Goal: Transaction & Acquisition: Obtain resource

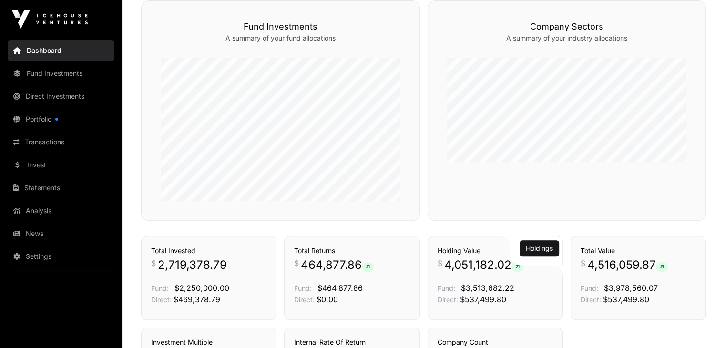
scroll to position [412, 0]
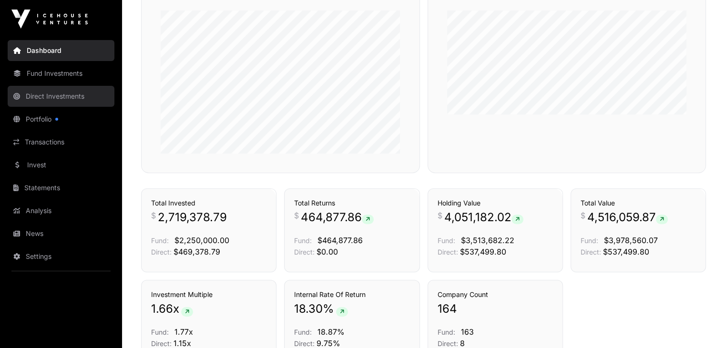
click at [71, 96] on link "Direct Investments" at bounding box center [61, 96] width 107 height 21
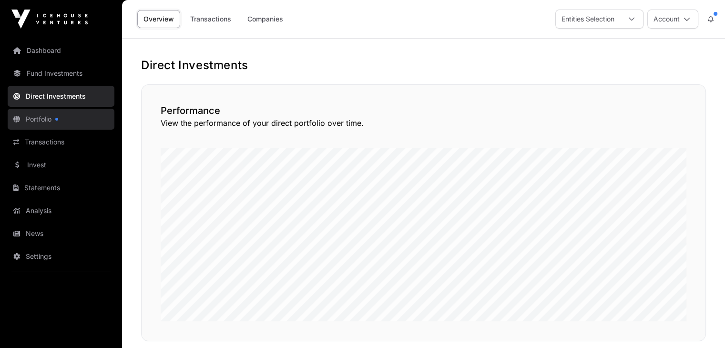
click at [49, 119] on link "Portfolio" at bounding box center [61, 119] width 107 height 21
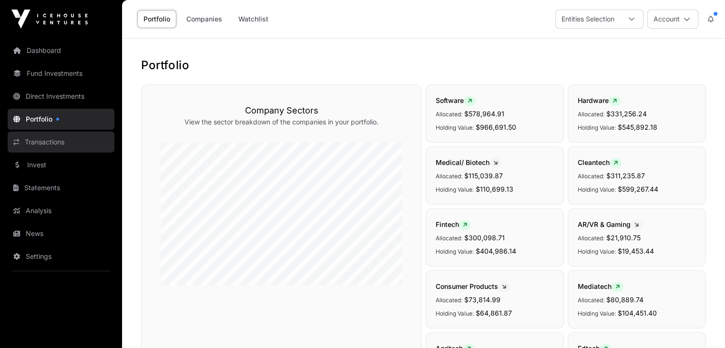
click at [58, 144] on link "Transactions" at bounding box center [61, 142] width 107 height 21
click at [50, 143] on link "Transactions" at bounding box center [61, 142] width 107 height 21
click at [40, 143] on link "Transactions" at bounding box center [61, 142] width 107 height 21
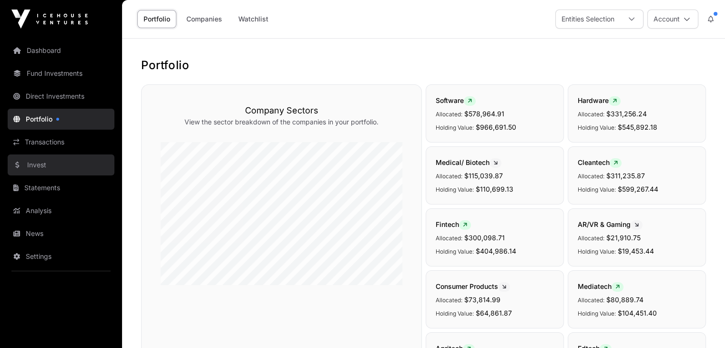
click at [37, 166] on link "Invest" at bounding box center [61, 165] width 107 height 21
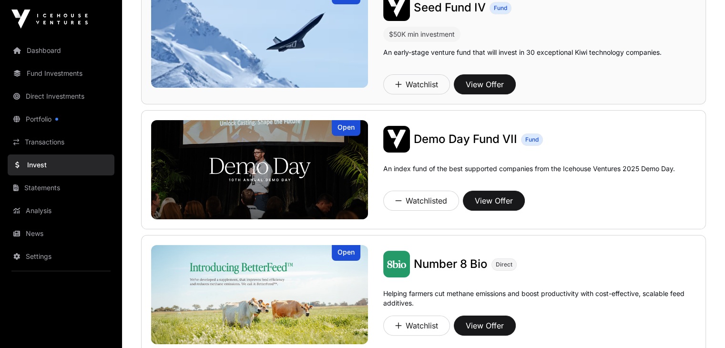
scroll to position [143, 0]
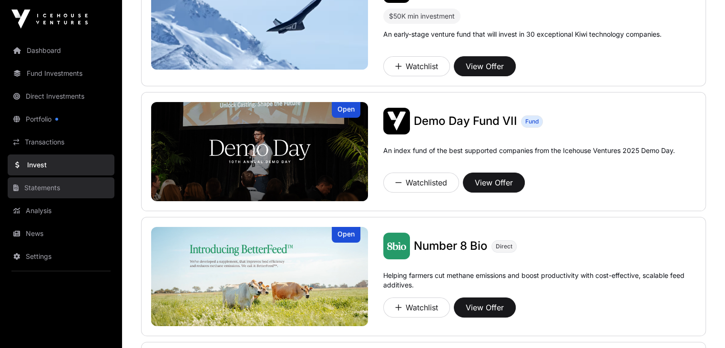
click at [55, 186] on link "Statements" at bounding box center [61, 187] width 107 height 21
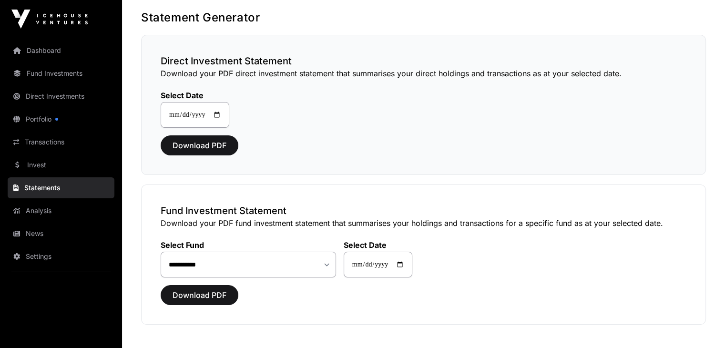
scroll to position [95, 0]
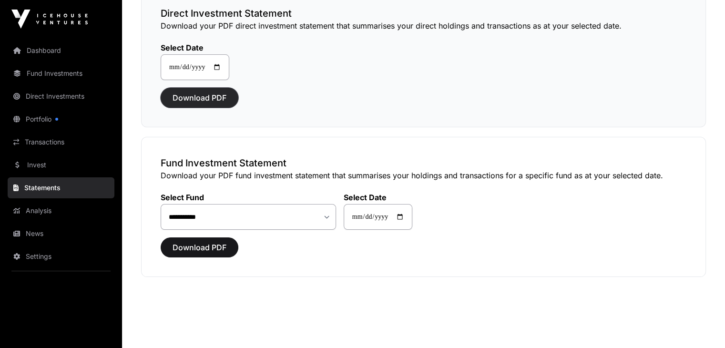
click at [219, 99] on span "Download PDF" at bounding box center [200, 97] width 54 height 11
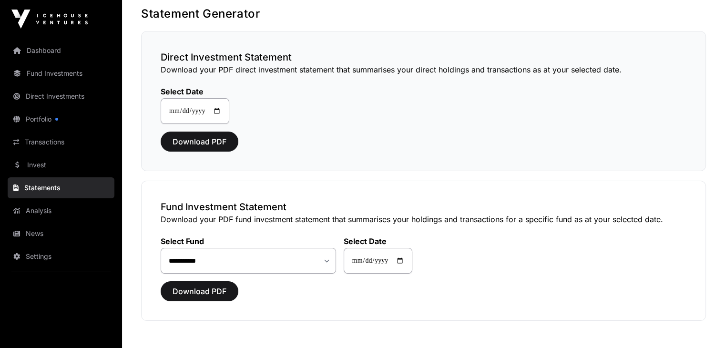
scroll to position [0, 0]
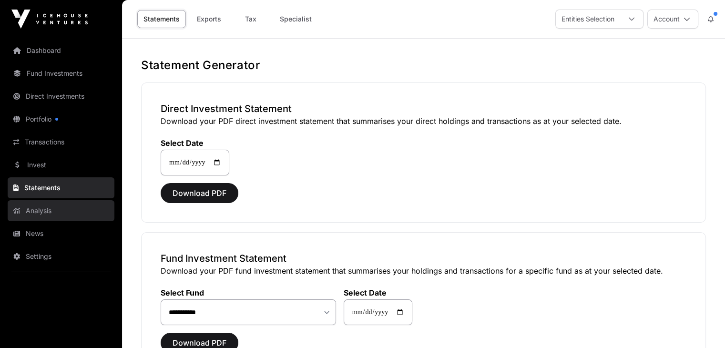
click at [52, 212] on link "Analysis" at bounding box center [61, 210] width 107 height 21
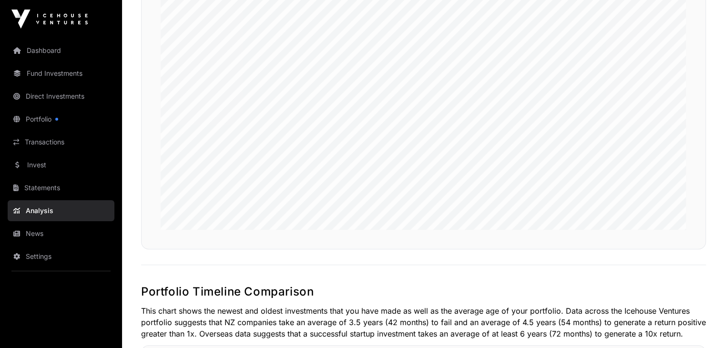
scroll to position [708, 0]
